Goal: Transaction & Acquisition: Book appointment/travel/reservation

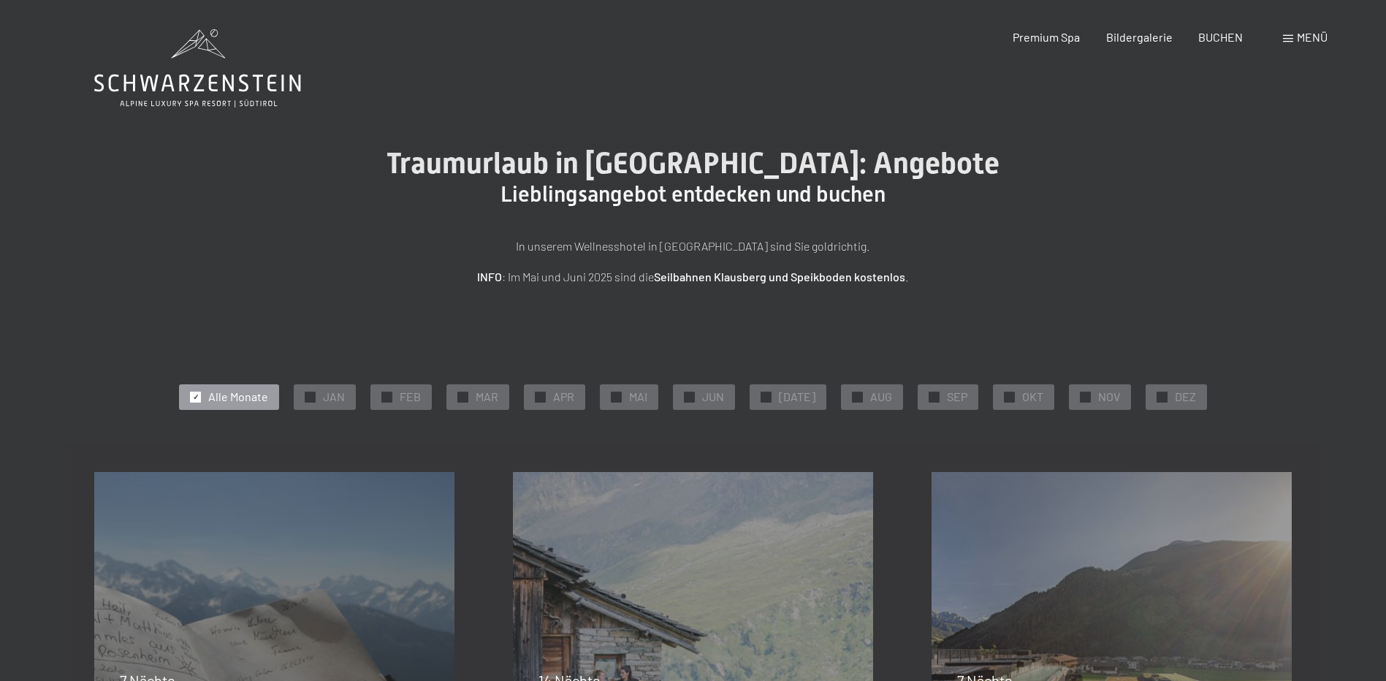
click at [1022, 395] on span "OKT" at bounding box center [1032, 397] width 21 height 16
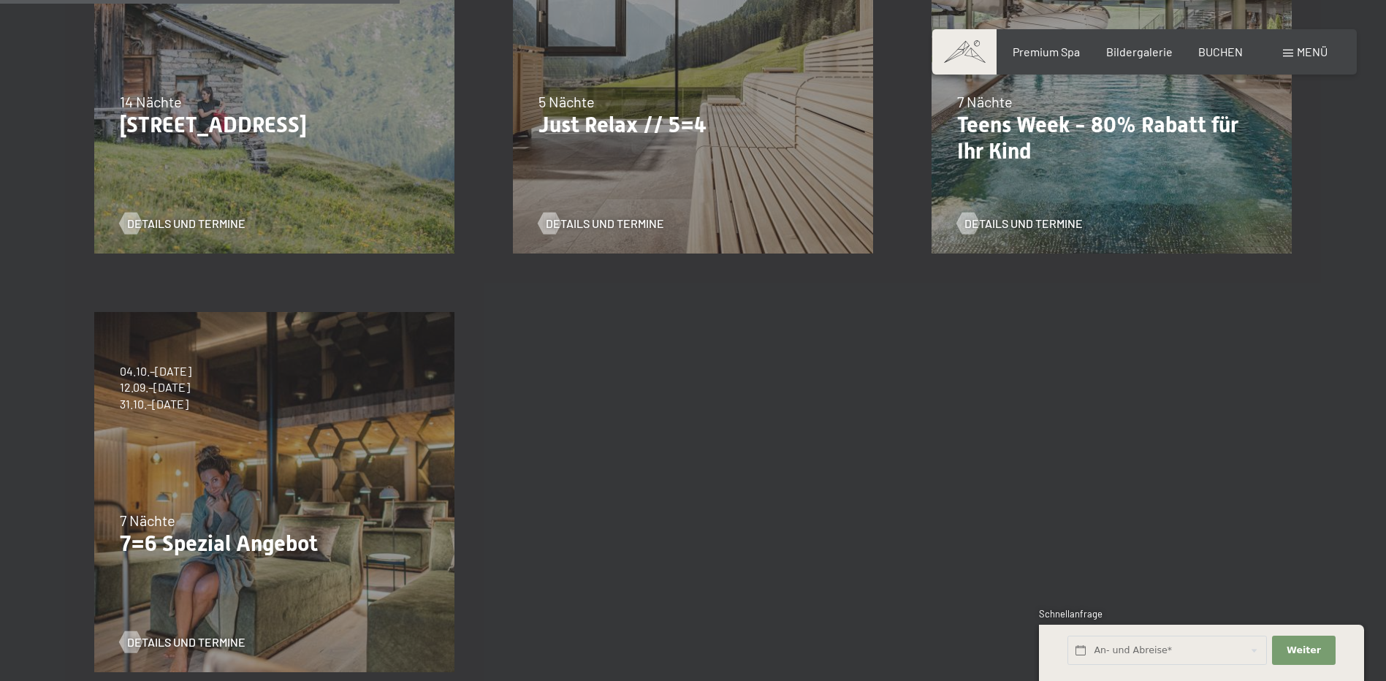
scroll to position [585, 0]
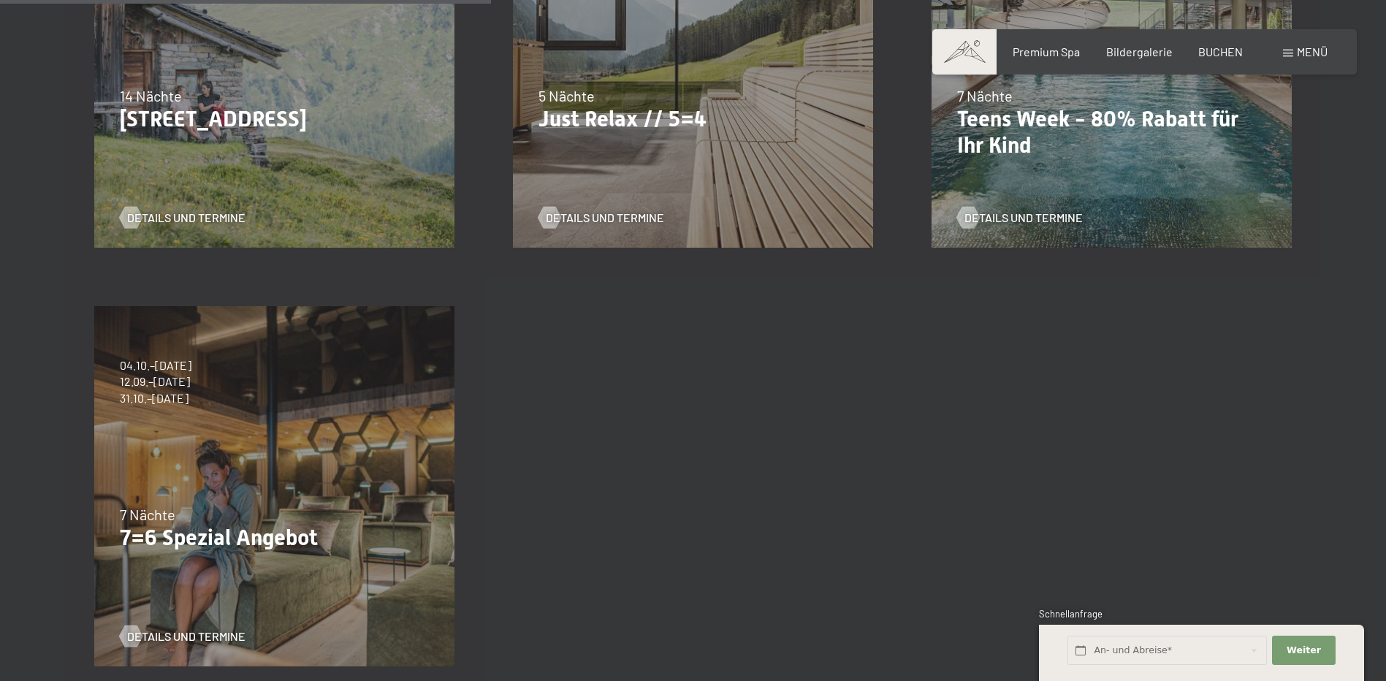
click at [221, 536] on p "7=6 Spezial Angebot" at bounding box center [274, 538] width 309 height 26
click at [156, 394] on div "04.10.–26.10.2025 01.11.–21.12.2025 10.01.–01.02.2026 07.03.–29.03.2026 16.05.–…" at bounding box center [156, 381] width 72 height 49
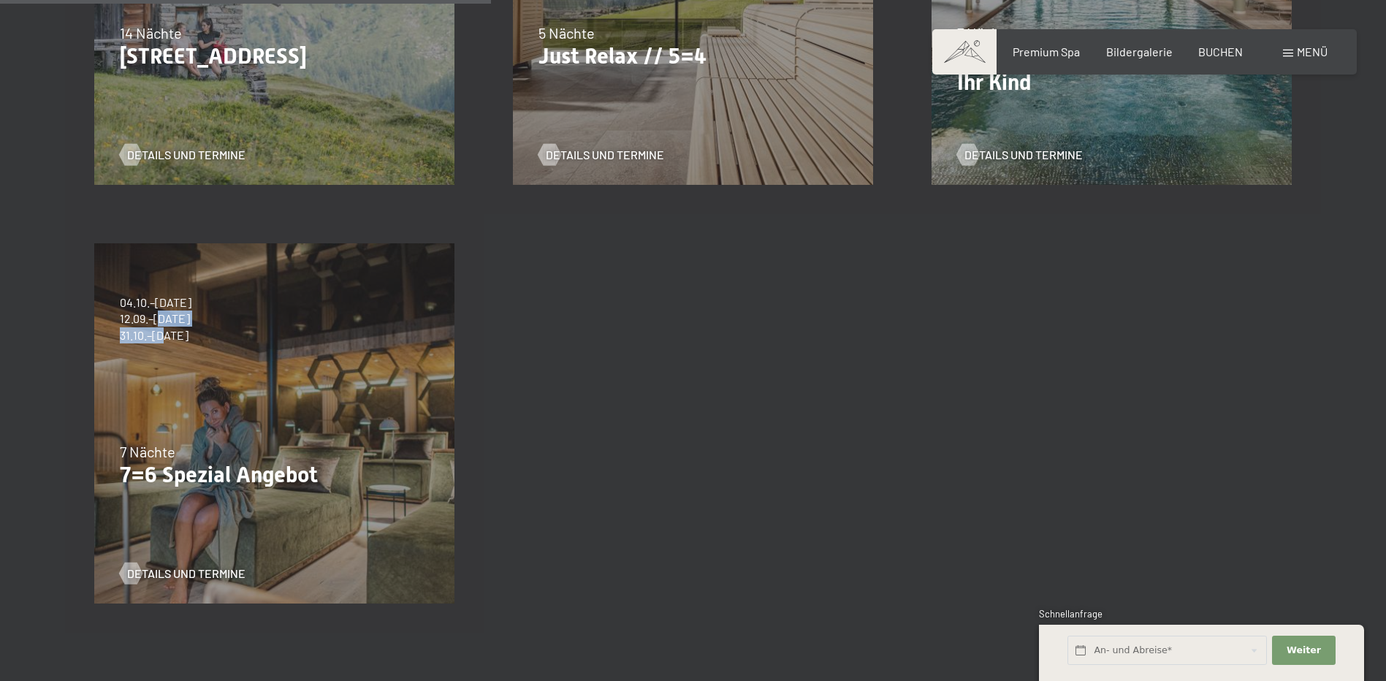
scroll to position [731, 0]
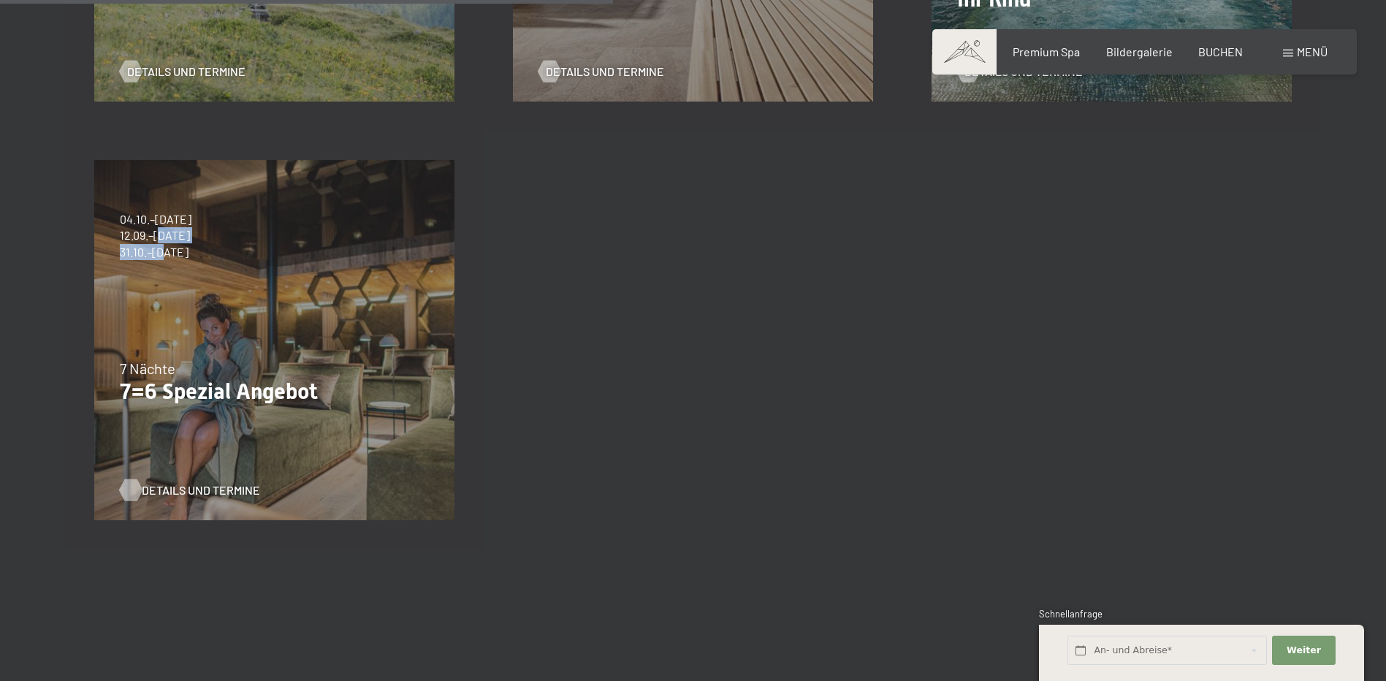
click at [205, 487] on span "Details und Termine" at bounding box center [201, 490] width 118 height 16
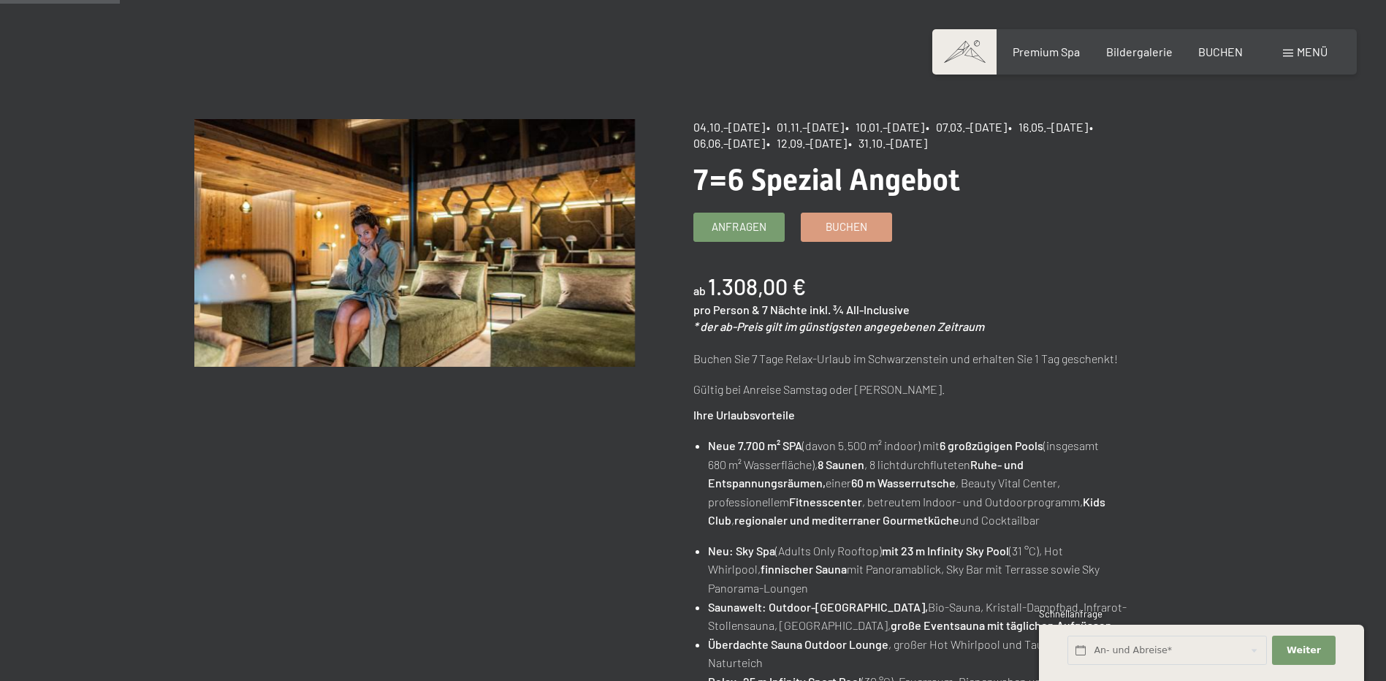
scroll to position [146, 0]
